Goal: Navigation & Orientation: Find specific page/section

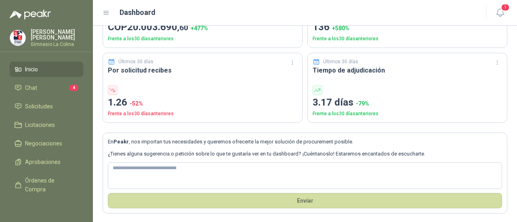
scroll to position [81, 0]
click at [35, 87] on span "Chat" at bounding box center [31, 88] width 12 height 9
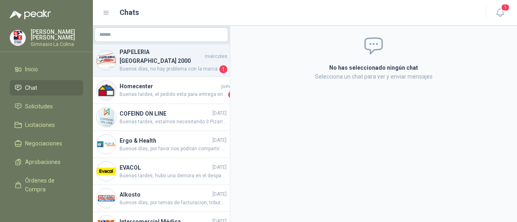
click at [167, 65] on span "Buenos días, no hay problema con la marca" at bounding box center [168, 69] width 98 height 8
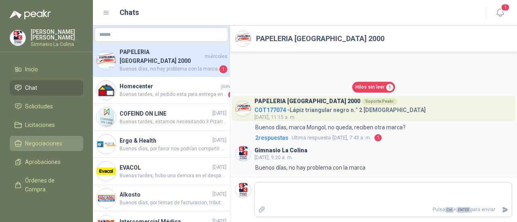
click at [51, 142] on span "Negociaciones" at bounding box center [43, 143] width 37 height 9
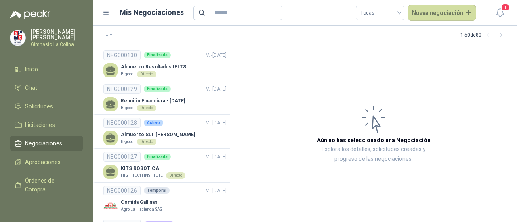
scroll to position [565, 0]
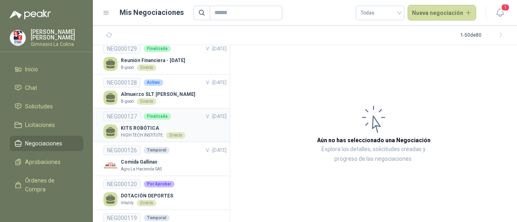
click at [146, 132] on p "HIGH TECH INSTITUTE" at bounding box center [142, 135] width 42 height 6
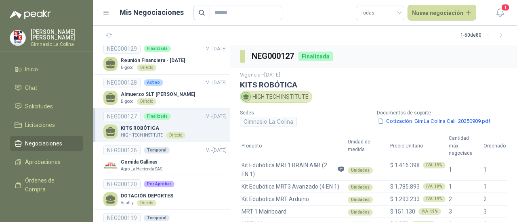
click at [314, 55] on div "Finalizada" at bounding box center [315, 57] width 34 height 10
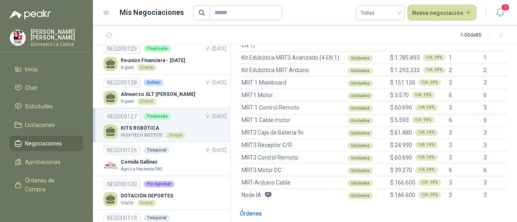
scroll to position [204, 0]
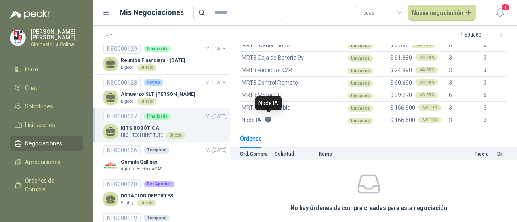
click at [268, 119] on icon at bounding box center [268, 120] width 6 height 6
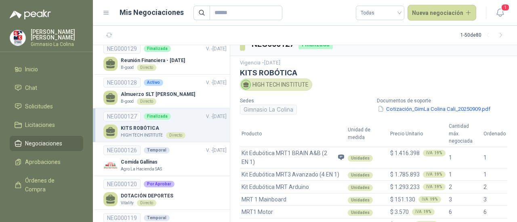
scroll to position [0, 0]
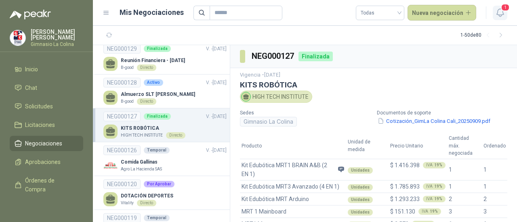
click at [504, 10] on span "1" at bounding box center [504, 8] width 9 height 8
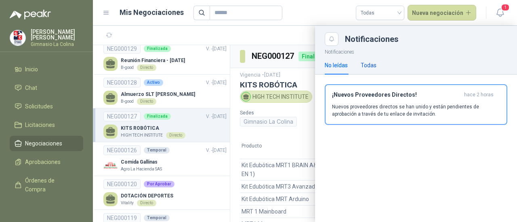
click at [367, 64] on div "Todas" at bounding box center [368, 65] width 16 height 9
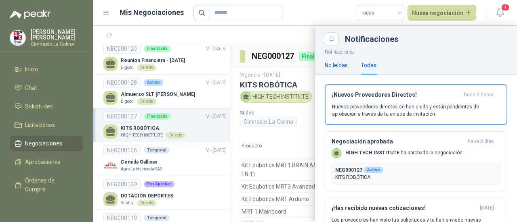
click at [337, 63] on div "No leídas" at bounding box center [336, 65] width 23 height 9
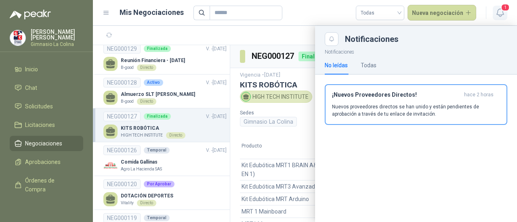
click at [503, 13] on icon "button" at bounding box center [499, 13] width 7 height 8
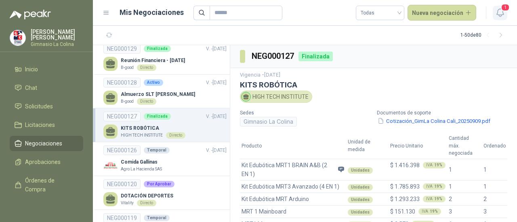
click at [503, 13] on icon "button" at bounding box center [499, 13] width 7 height 8
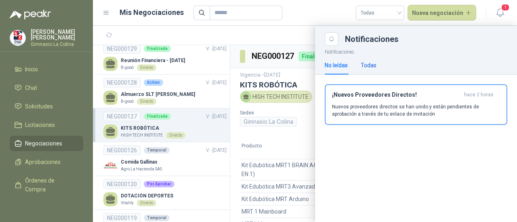
click at [373, 66] on div "Todas" at bounding box center [368, 65] width 16 height 9
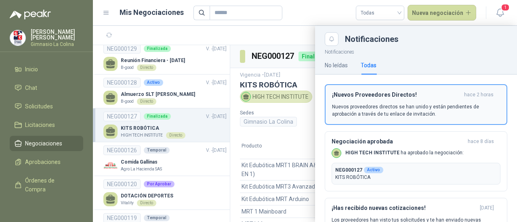
click at [362, 99] on div "¡Nuevos Proveedores Directos! hace 2 horas Nuevos proveedores directos se han u…" at bounding box center [416, 105] width 168 height 26
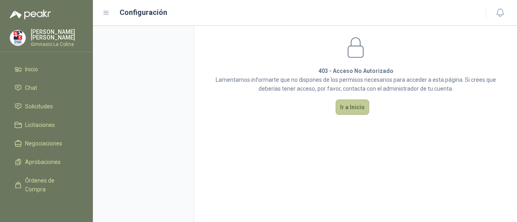
click at [347, 107] on button "Ir a Inicio" at bounding box center [352, 107] width 34 height 15
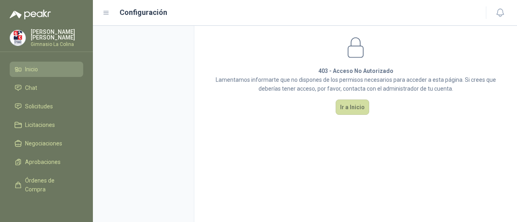
click at [38, 67] on span "Inicio" at bounding box center [31, 69] width 13 height 9
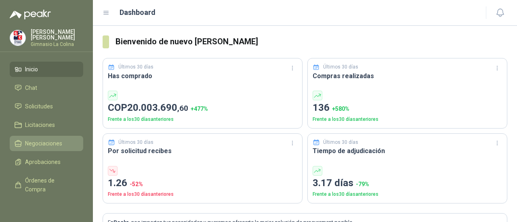
click at [50, 143] on span "Negociaciones" at bounding box center [43, 143] width 37 height 9
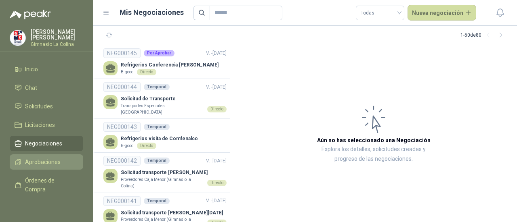
click at [50, 163] on span "Aprobaciones" at bounding box center [43, 162] width 36 height 9
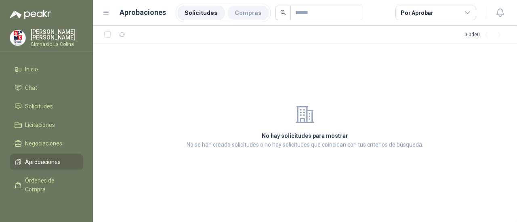
click at [245, 13] on li "Compras" at bounding box center [248, 13] width 41 height 15
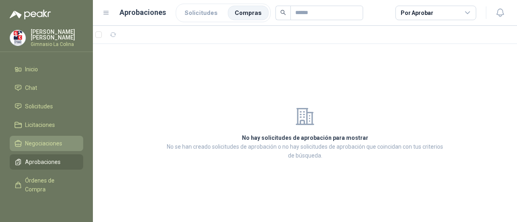
click at [44, 145] on span "Negociaciones" at bounding box center [43, 143] width 37 height 9
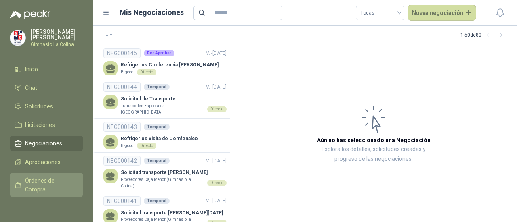
click at [45, 184] on span "Órdenes de Compra" at bounding box center [50, 185] width 50 height 18
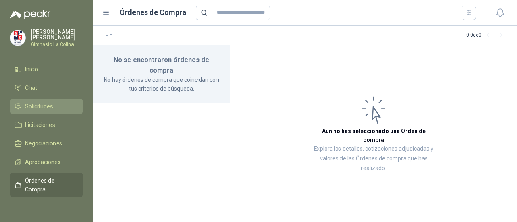
click at [40, 106] on span "Solicitudes" at bounding box center [39, 106] width 28 height 9
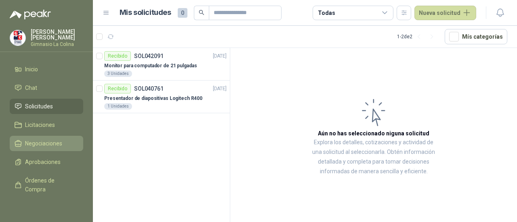
click at [48, 147] on link "Negociaciones" at bounding box center [46, 143] width 73 height 15
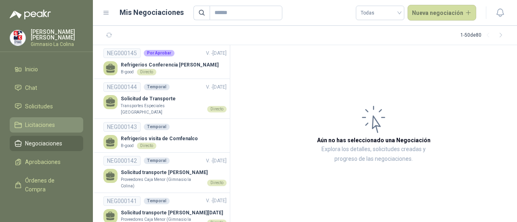
click at [44, 126] on span "Licitaciones" at bounding box center [40, 125] width 30 height 9
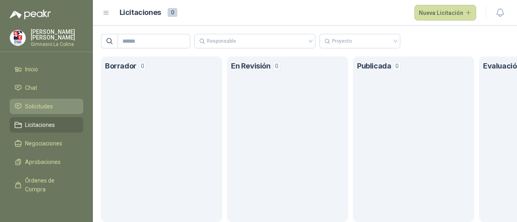
click at [44, 105] on span "Solicitudes" at bounding box center [39, 106] width 28 height 9
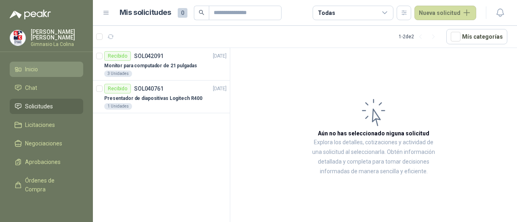
click at [41, 69] on li "Inicio" at bounding box center [47, 69] width 64 height 9
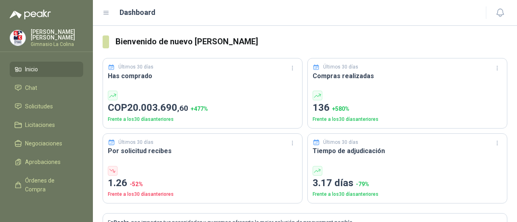
click at [41, 67] on li "Inicio" at bounding box center [47, 69] width 64 height 9
